Goal: Information Seeking & Learning: Find specific fact

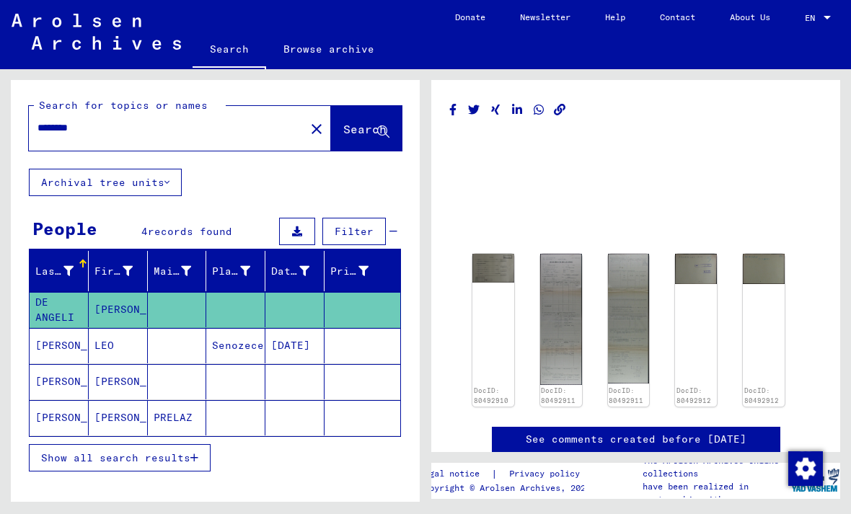
click at [35, 307] on mat-cell "DE ANGELI" at bounding box center [59, 309] width 59 height 35
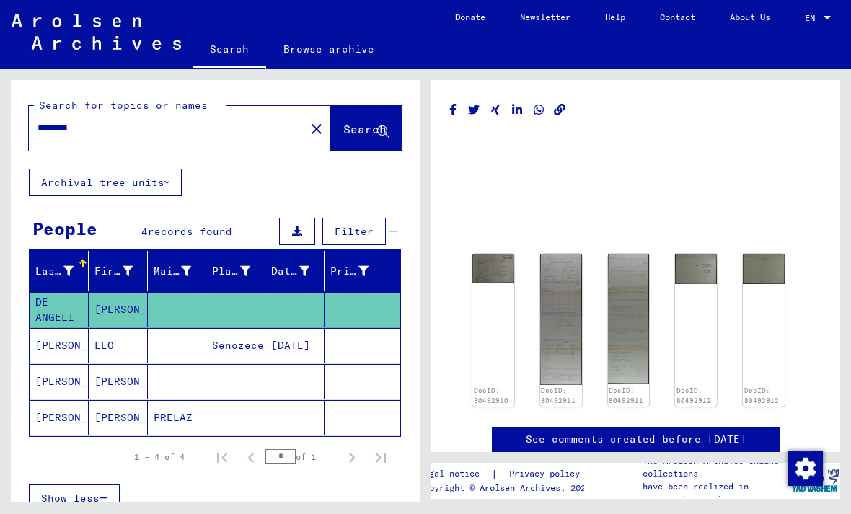
click at [95, 309] on mat-cell "[PERSON_NAME]" at bounding box center [118, 309] width 59 height 35
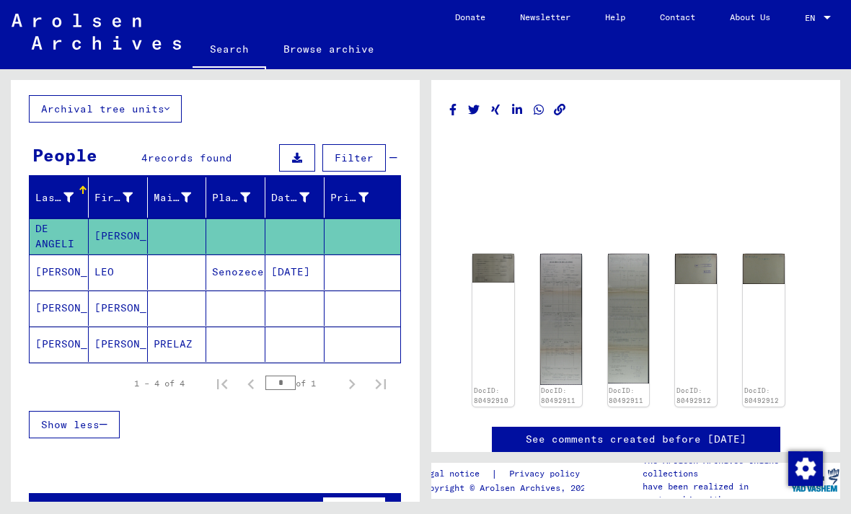
scroll to position [71, 0]
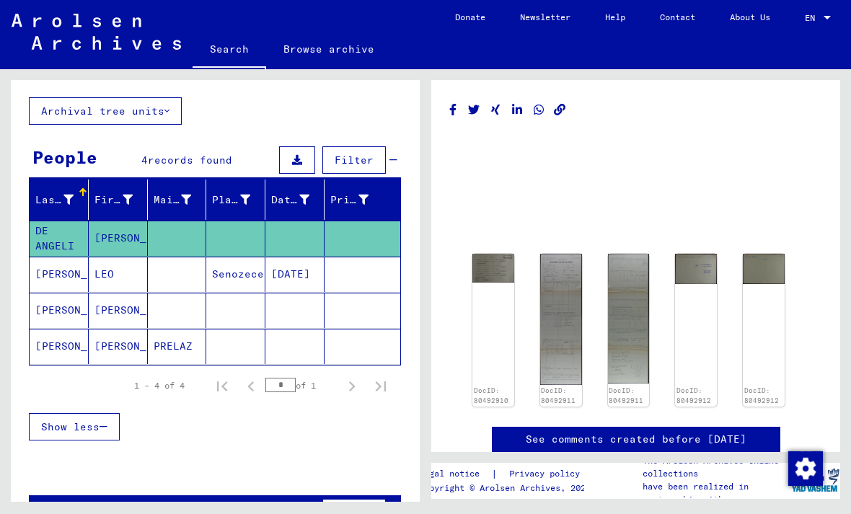
click at [56, 347] on mat-cell "[PERSON_NAME]" at bounding box center [59, 346] width 59 height 35
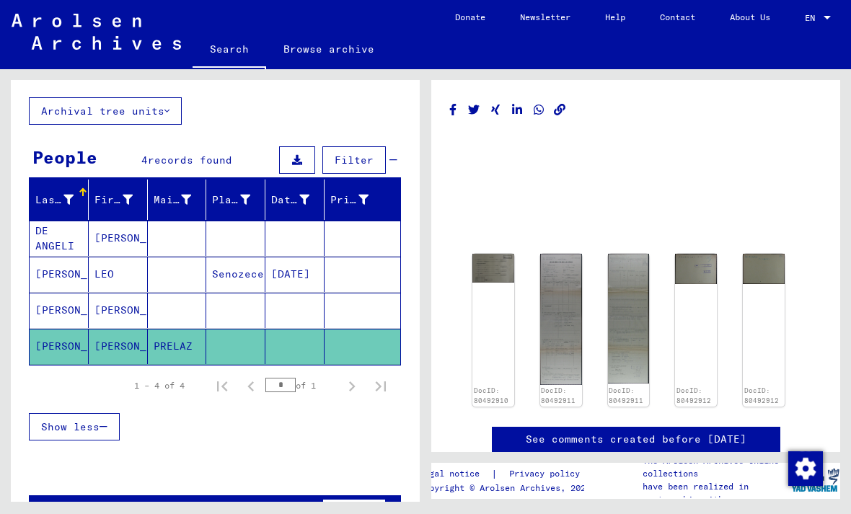
click at [45, 353] on mat-cell "[PERSON_NAME]" at bounding box center [59, 346] width 59 height 35
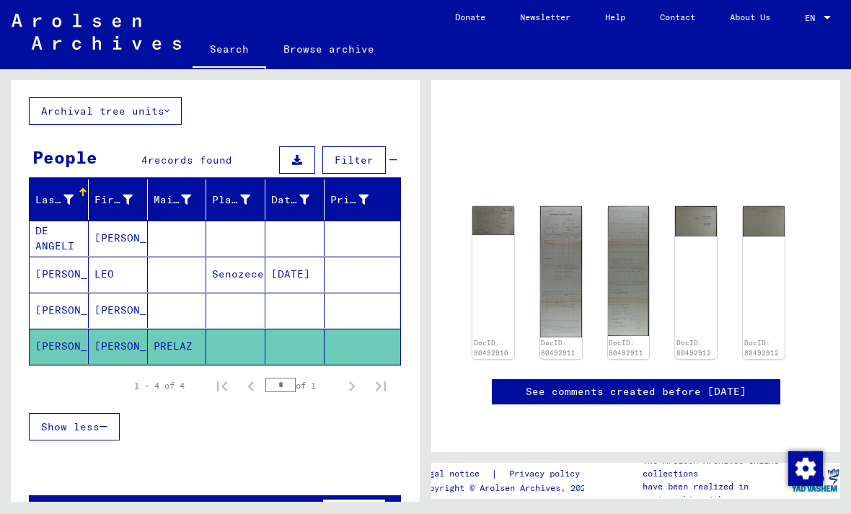
scroll to position [34, 0]
click at [92, 329] on mat-cell "[PERSON_NAME]" at bounding box center [118, 346] width 59 height 35
click at [79, 329] on mat-cell "[PERSON_NAME]" at bounding box center [59, 346] width 59 height 35
click at [84, 329] on mat-cell "[PERSON_NAME]" at bounding box center [59, 346] width 59 height 35
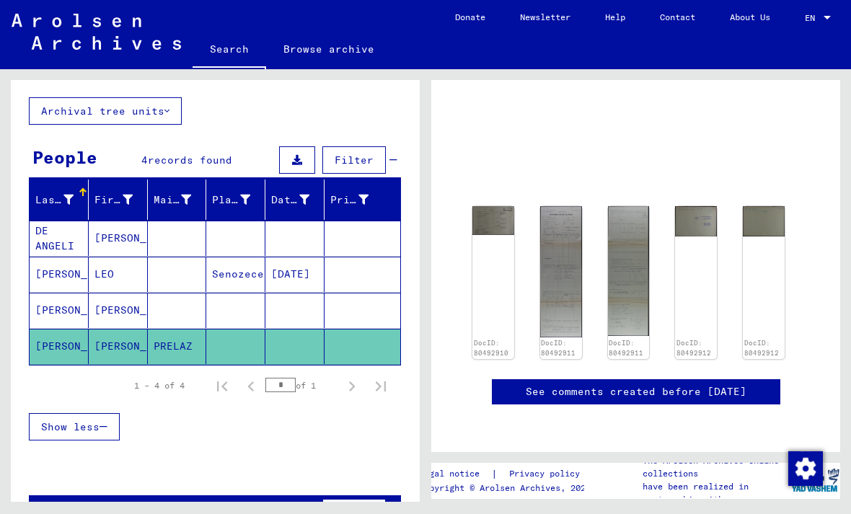
click at [513, 243] on div "DocID: 80492910" at bounding box center [493, 282] width 42 height 153
click at [564, 245] on img at bounding box center [561, 271] width 42 height 130
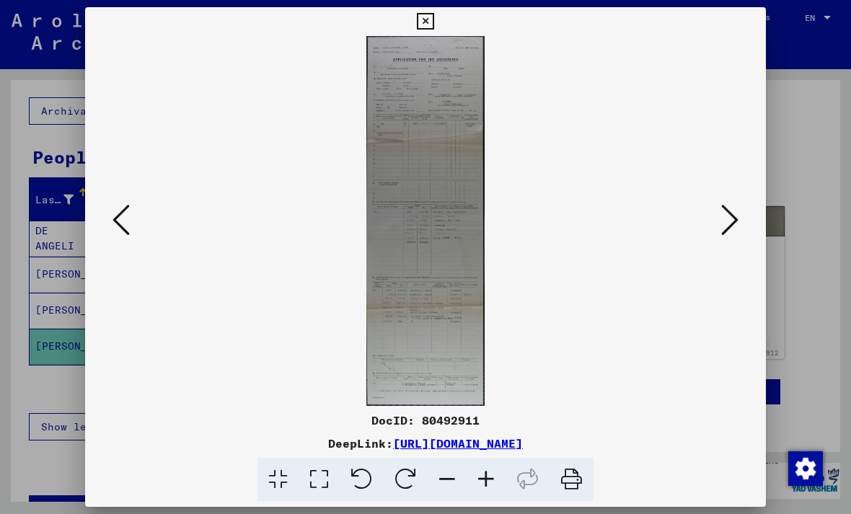
click at [579, 247] on img at bounding box center [425, 221] width 582 height 370
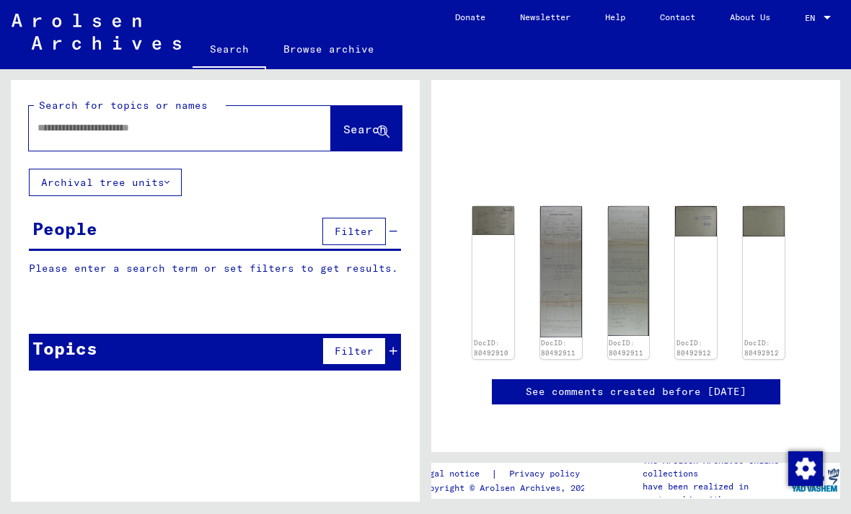
click at [502, 206] on div "DocID: 80492910" at bounding box center [493, 282] width 42 height 153
click at [507, 206] on img at bounding box center [493, 220] width 42 height 29
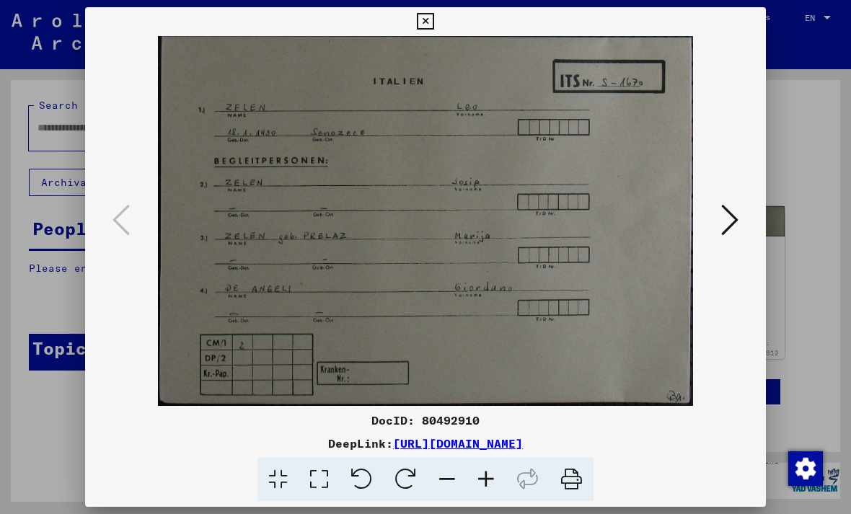
click at [30, 398] on div at bounding box center [425, 257] width 851 height 514
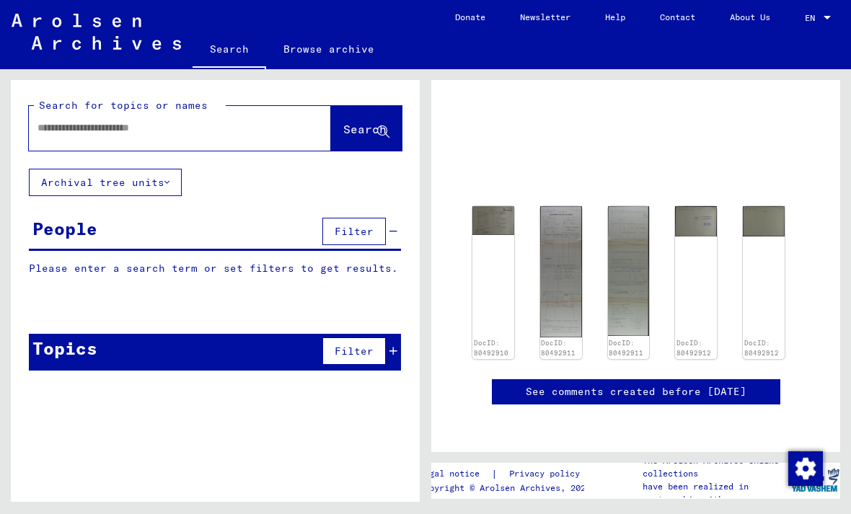
click at [571, 206] on img at bounding box center [561, 271] width 42 height 130
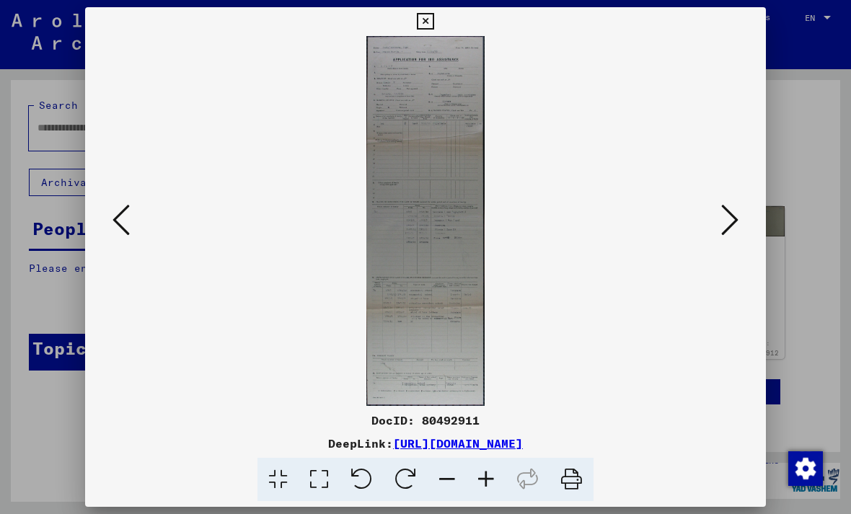
click at [464, 152] on img at bounding box center [425, 221] width 582 height 370
click at [456, 99] on img at bounding box center [425, 221] width 582 height 370
click at [462, 104] on img at bounding box center [425, 221] width 582 height 370
